Goal: Find specific page/section

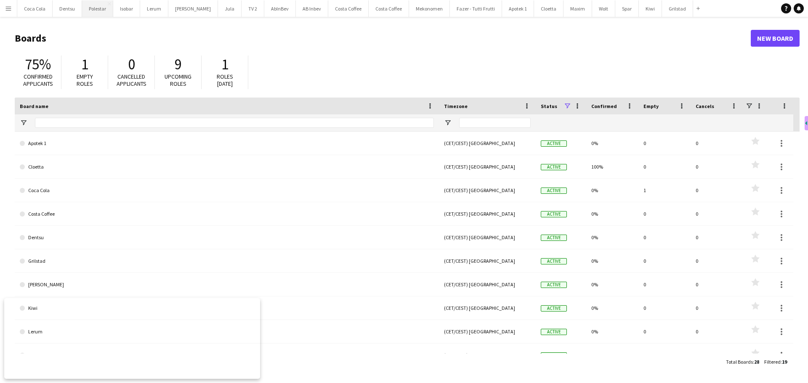
click at [93, 5] on button "Polestar Close" at bounding box center [97, 8] width 31 height 16
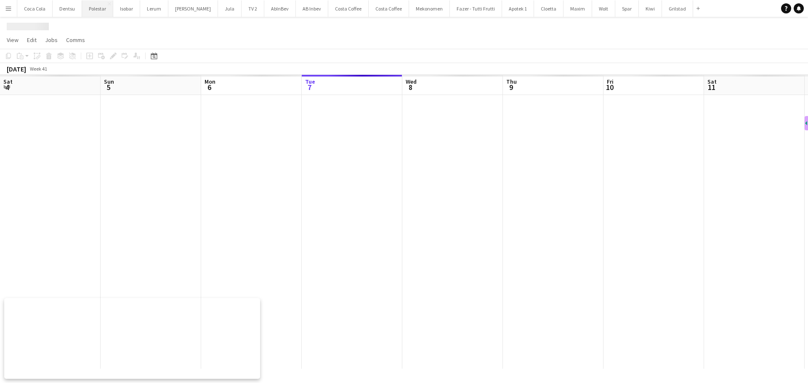
scroll to position [0, 201]
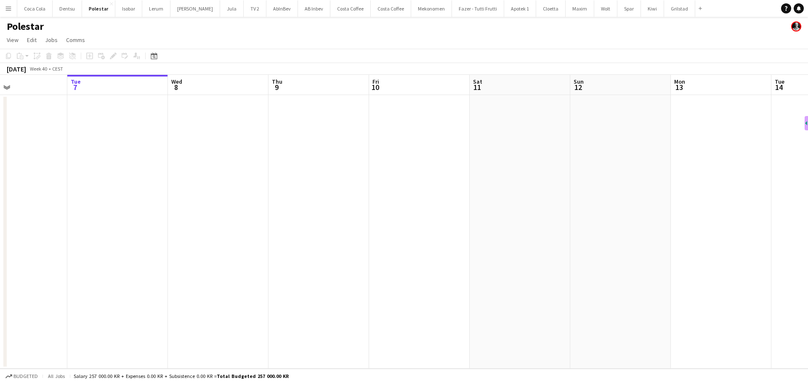
drag, startPoint x: 102, startPoint y: 238, endPoint x: 454, endPoint y: 191, distance: 354.5
click at [466, 189] on app-calendar-viewport "Sat 4 Sun 5 Mon 6 Tue 7 Wed 8 Thu 9 Fri 10 Sat 11 Sun 12 Mon 13 Tue 14 Wed 15 T…" at bounding box center [404, 222] width 808 height 294
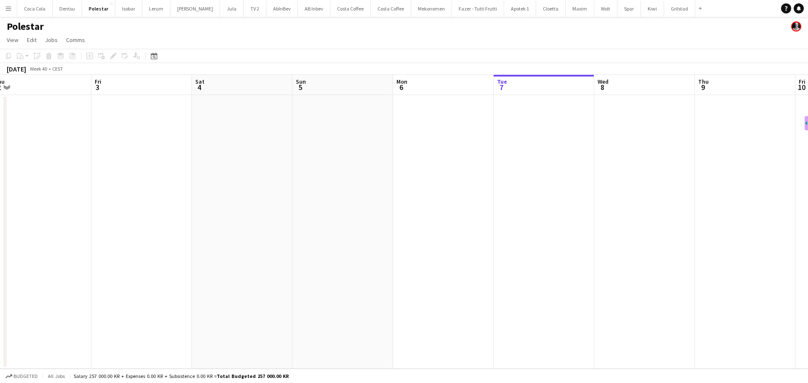
drag, startPoint x: 240, startPoint y: 216, endPoint x: 375, endPoint y: 166, distance: 143.9
click at [375, 166] on app-calendar-viewport "Tue 30 Wed 1 Thu 2 Fri 3 Sat 4 Sun 5 Mon 6 Tue 7 Wed 8 Thu 9 Fri 10 Sat 11 Sun …" at bounding box center [404, 222] width 808 height 294
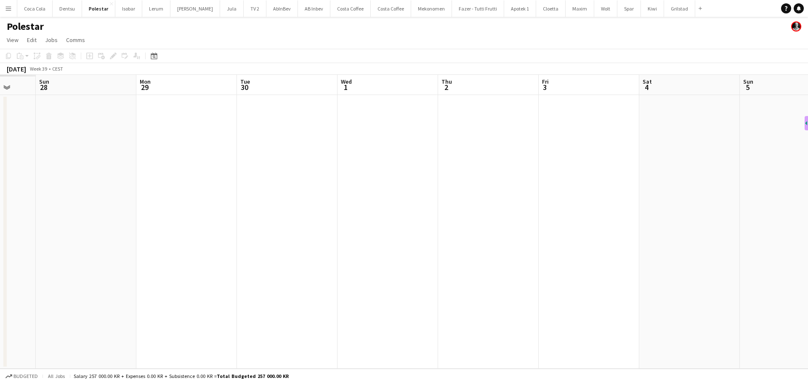
drag, startPoint x: 259, startPoint y: 205, endPoint x: 457, endPoint y: 175, distance: 200.0
click at [444, 177] on app-calendar-viewport "Fri 26 Sat 27 Sun 28 Mon 29 Tue 30 Wed 1 Thu 2 Fri 3 Sat 4 Sun 5 Mon 6 Tue 7 We…" at bounding box center [404, 222] width 808 height 294
drag, startPoint x: 320, startPoint y: 186, endPoint x: 384, endPoint y: 170, distance: 65.4
click at [373, 171] on app-calendar-viewport "Thu 25 Fri 26 Sat 27 Sun 28 Mon 29 Tue 30 Wed 1 Thu 2 Fri 3 Sat 4 Sun 5 Mon 6 T…" at bounding box center [404, 222] width 808 height 294
drag, startPoint x: 206, startPoint y: 207, endPoint x: 364, endPoint y: 177, distance: 160.8
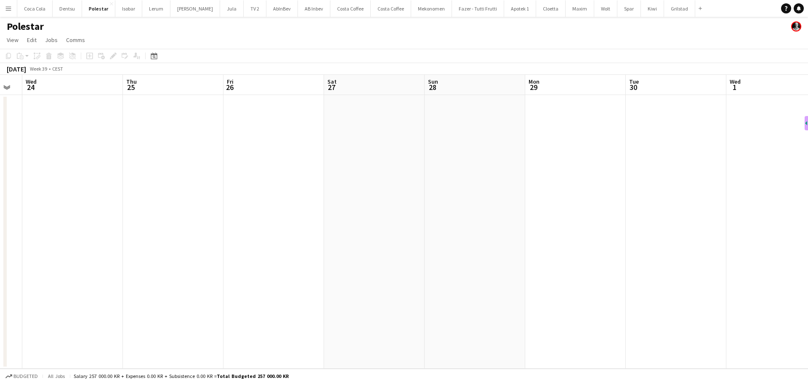
click at [377, 162] on app-calendar-viewport "Mon 22 Tue 23 Wed 24 Thu 25 Fri 26 Sat 27 Sun 28 Mon 29 Tue 30 Wed 1 Thu 2 Fri …" at bounding box center [404, 222] width 808 height 294
drag, startPoint x: 193, startPoint y: 247, endPoint x: 399, endPoint y: 243, distance: 206.3
click at [457, 241] on app-calendar-viewport "Sun 21 Mon 22 Tue 23 Wed 24 Thu 25 Fri 26 Sat 27 Sun 28 Mon 29 Tue 30 Wed 1 Thu…" at bounding box center [404, 222] width 808 height 294
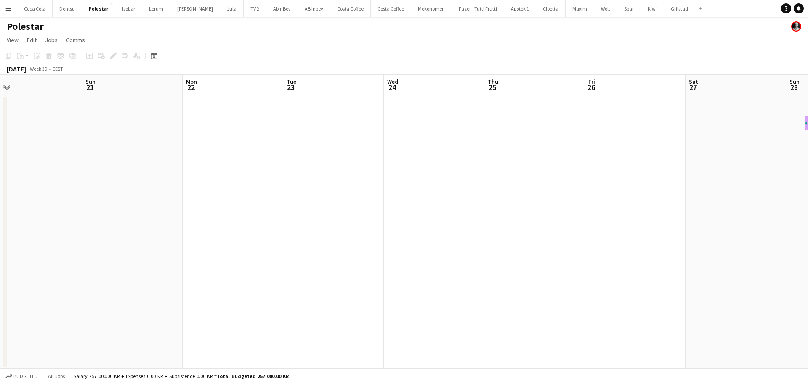
drag, startPoint x: 341, startPoint y: 274, endPoint x: 474, endPoint y: 234, distance: 139.5
click at [475, 234] on app-calendar-viewport "Thu 18 Fri 19 Sat 20 Sun 21 Mon 22 Tue 23 Wed 24 Thu 25 Fri 26 Sat 27 Sun 28 Mo…" at bounding box center [404, 222] width 808 height 294
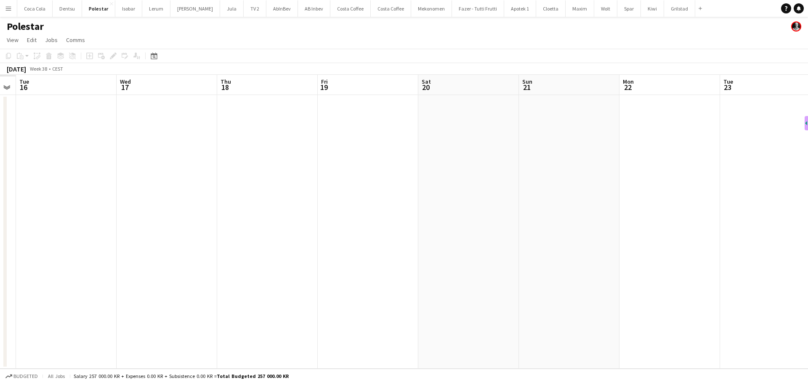
drag, startPoint x: 273, startPoint y: 254, endPoint x: 382, endPoint y: 220, distance: 113.7
click at [425, 207] on app-calendar-viewport "Sun 14 Mon 15 Tue 16 Wed 17 Thu 18 Fri 19 Sat 20 Sun 21 Mon 22 Tue 23 Wed 24 Th…" at bounding box center [404, 222] width 808 height 294
drag, startPoint x: 286, startPoint y: 256, endPoint x: 477, endPoint y: 207, distance: 197.1
click at [465, 212] on app-calendar-viewport "Sat 13 Sun 14 Mon 15 Tue 16 Wed 17 Thu 18 Fri 19 Sat 20 Sun 21 Mon 22 Tue 23 We…" at bounding box center [404, 222] width 808 height 294
drag, startPoint x: 236, startPoint y: 251, endPoint x: 457, endPoint y: 205, distance: 225.2
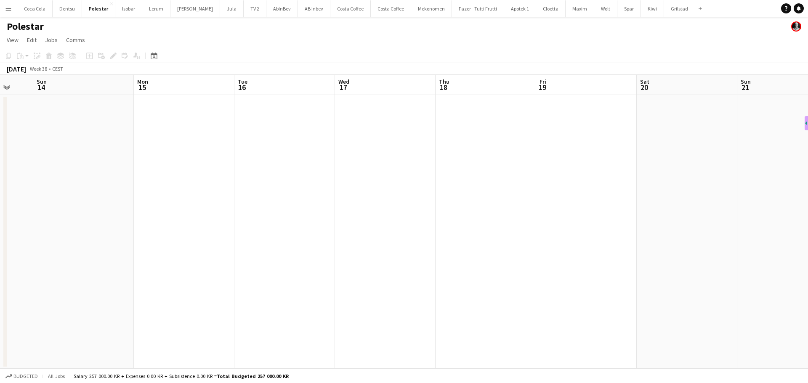
click at [435, 210] on app-calendar-viewport "Thu 11 Fri 12 2/2 1 Job Sat 13 Sun 14 Mon 15 Tue 16 Wed 17 Thu 18 Fri 19 Sat 20…" at bounding box center [404, 222] width 808 height 294
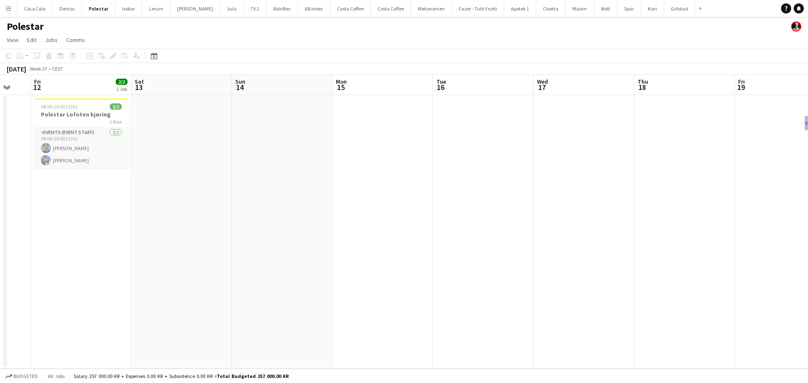
drag, startPoint x: 246, startPoint y: 237, endPoint x: 288, endPoint y: 223, distance: 44.5
click at [272, 228] on app-calendar-viewport "Wed 10 Thu 11 Fri 12 2/2 1 Job Sat 13 Sun 14 Mon 15 Tue 16 Wed 17 Thu 18 Fri 19…" at bounding box center [404, 222] width 808 height 294
drag, startPoint x: 185, startPoint y: 222, endPoint x: 301, endPoint y: 212, distance: 116.6
click at [302, 212] on app-calendar-viewport "Tue 9 Wed 10 Thu 11 Fri 12 2/2 1 Job Sat 13 Sun 14 Mon 15 Tue 16 Wed 17 Thu 18 …" at bounding box center [404, 222] width 808 height 294
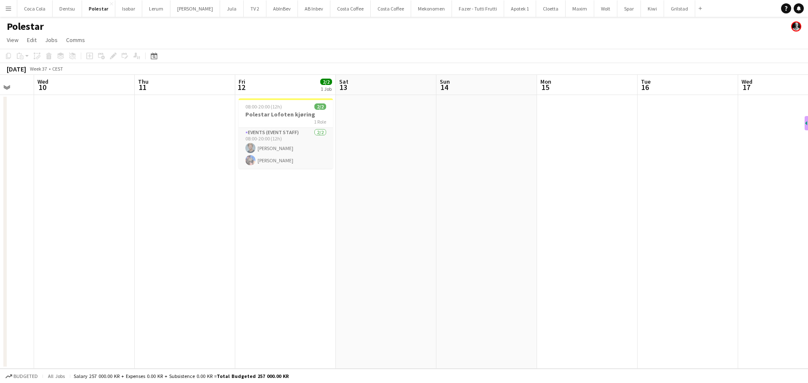
scroll to position [0, 268]
click at [537, 14] on button "Cloetta Close" at bounding box center [550, 8] width 29 height 16
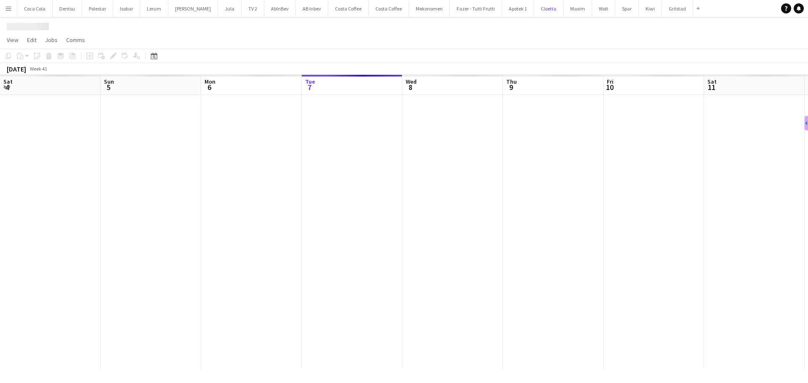
scroll to position [0, 201]
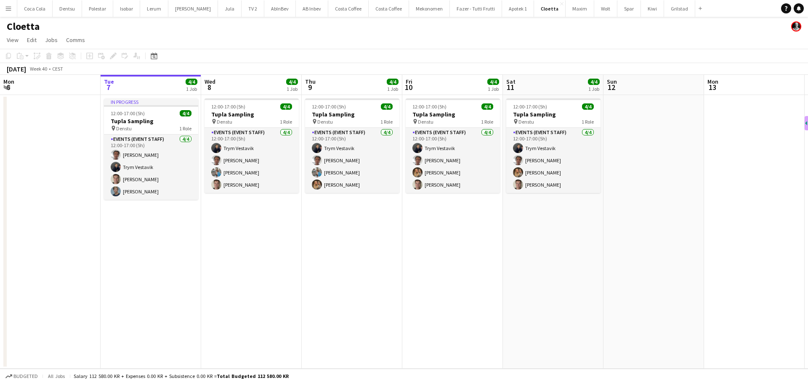
drag, startPoint x: 376, startPoint y: 301, endPoint x: 372, endPoint y: 304, distance: 5.5
click at [373, 304] on app-calendar-viewport "Sat 4 Sun 5 Mon 6 Tue 7 4/4 1 Job Wed 8 4/4 1 Job Thu 9 4/4 1 Job Fri 10 4/4 1 …" at bounding box center [404, 222] width 808 height 294
